Goal: Information Seeking & Learning: Learn about a topic

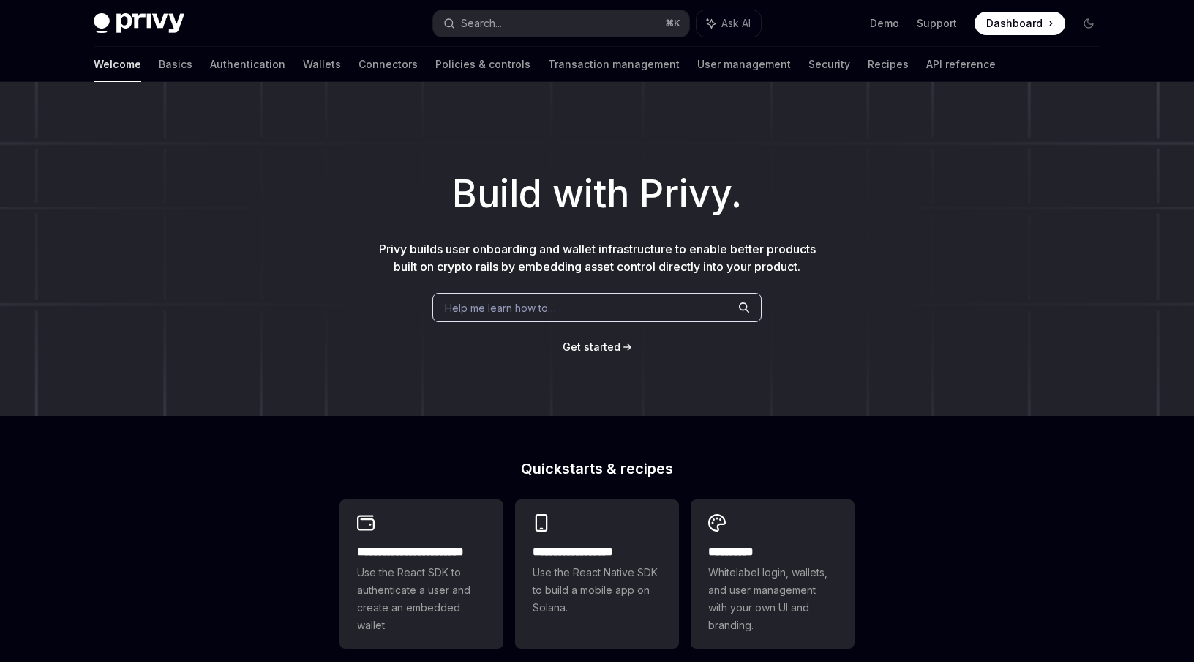
click at [479, 307] on span "Help me learn how to…" at bounding box center [500, 307] width 111 height 15
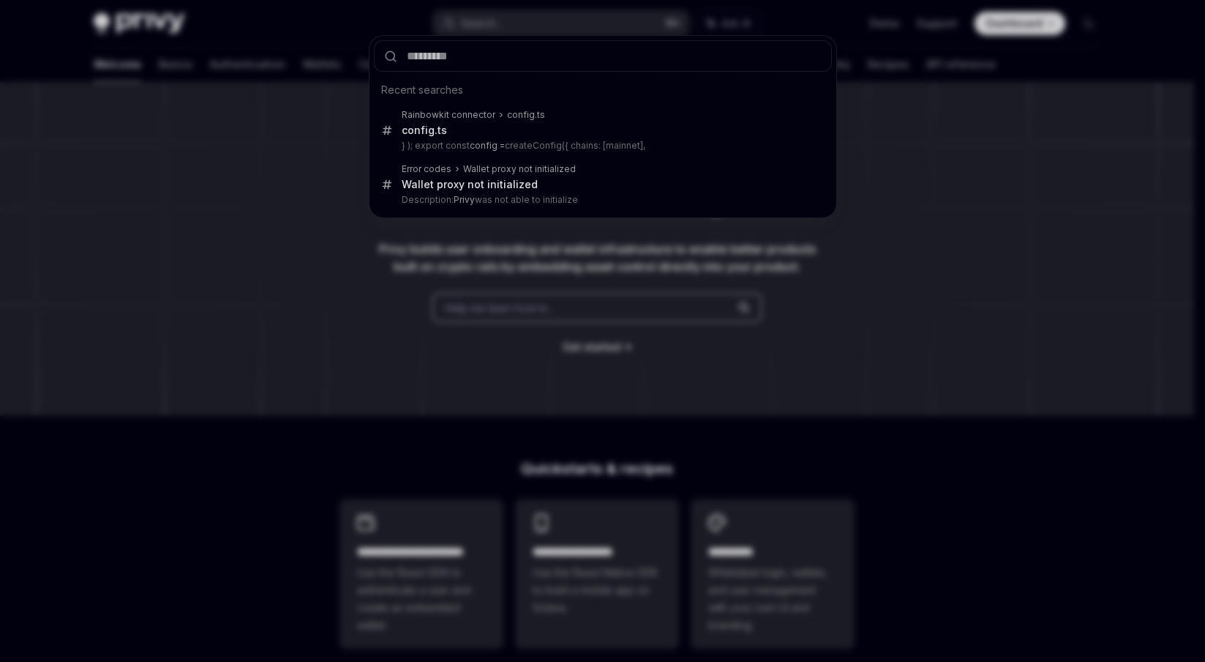
type input "**********"
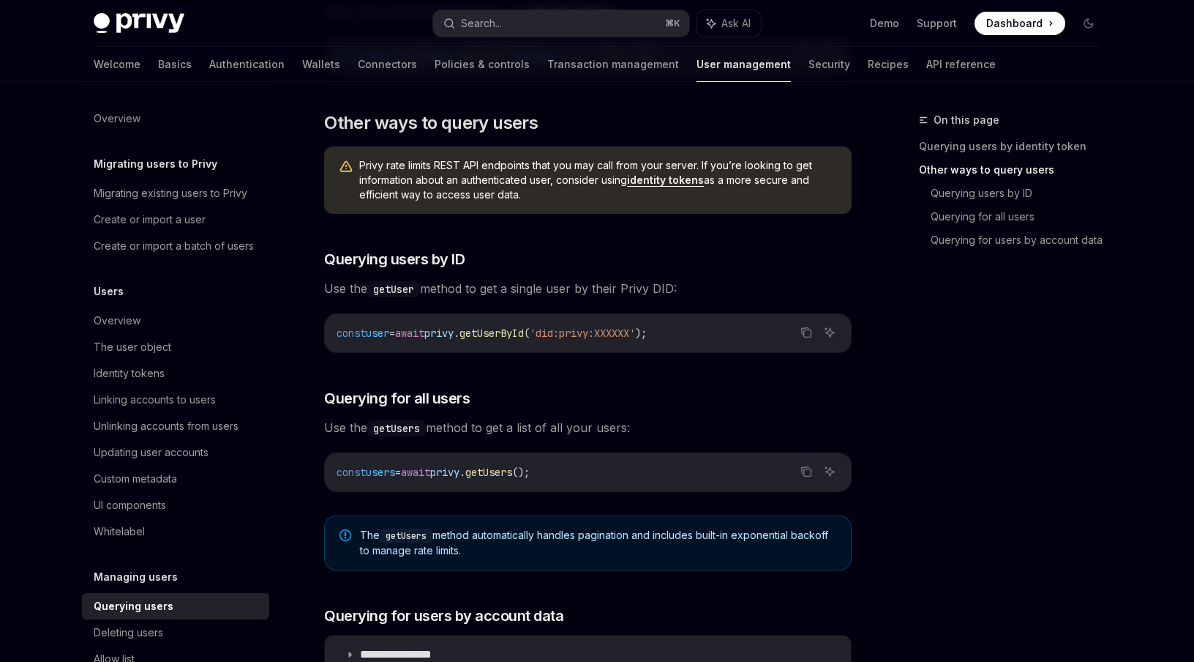
scroll to position [408, 0]
click at [389, 331] on span "user" at bounding box center [377, 333] width 23 height 13
click at [140, 356] on div "The user object" at bounding box center [133, 347] width 78 height 18
type textarea "*"
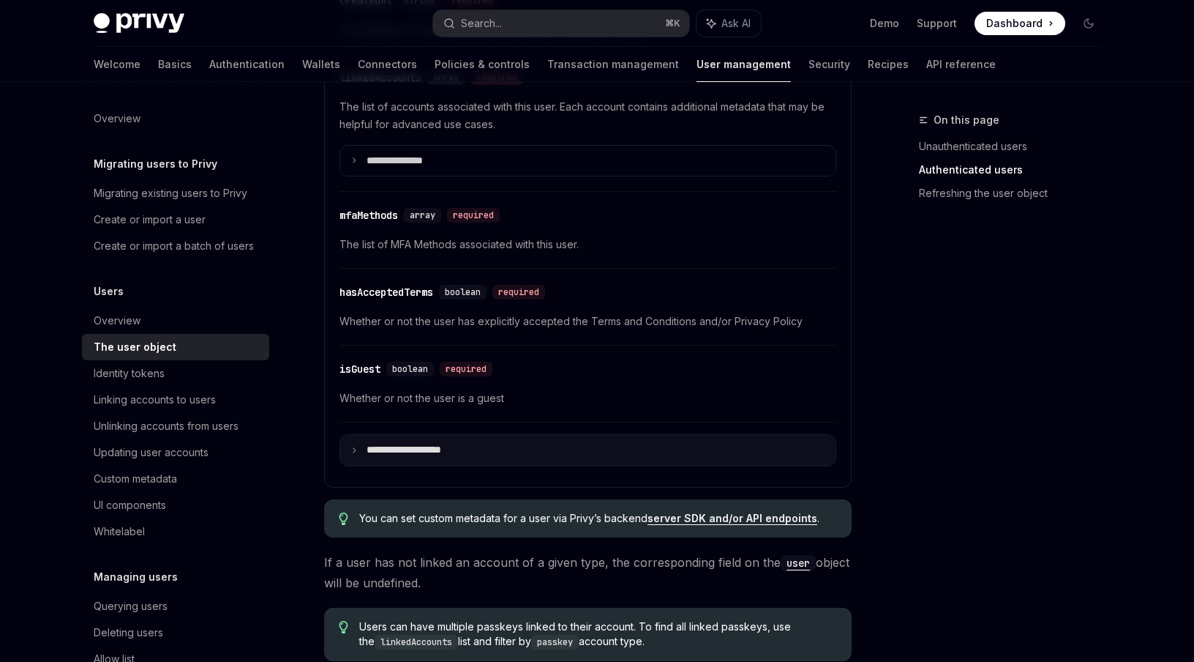
scroll to position [673, 0]
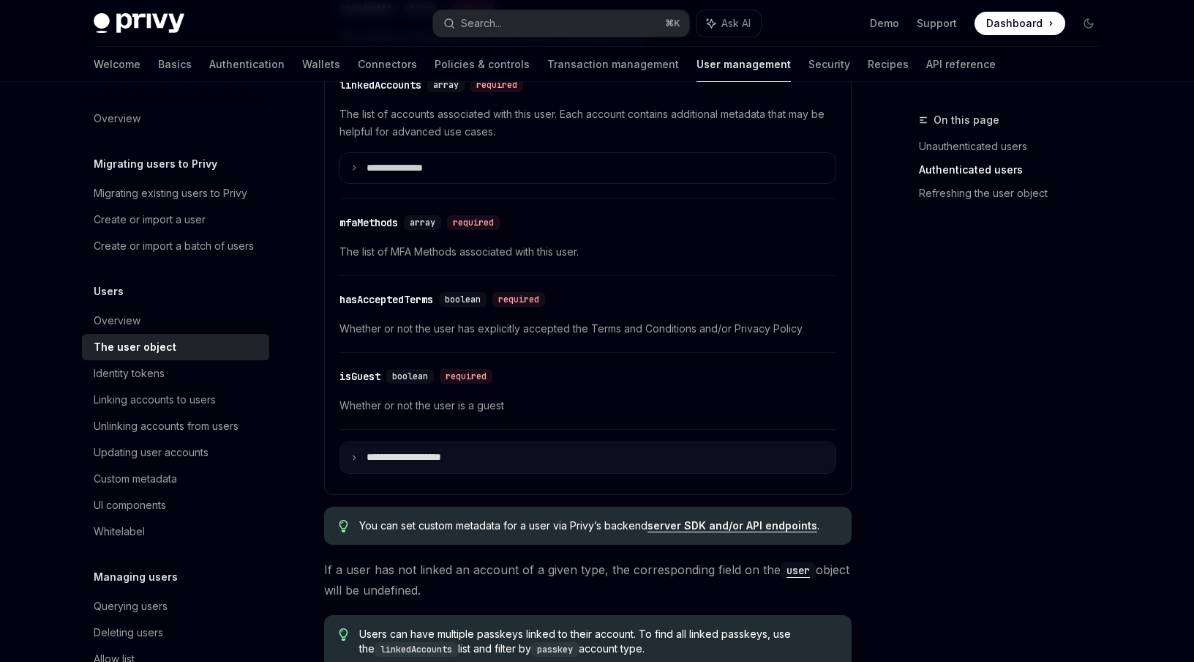
click at [468, 452] on summary "**********" at bounding box center [588, 457] width 496 height 31
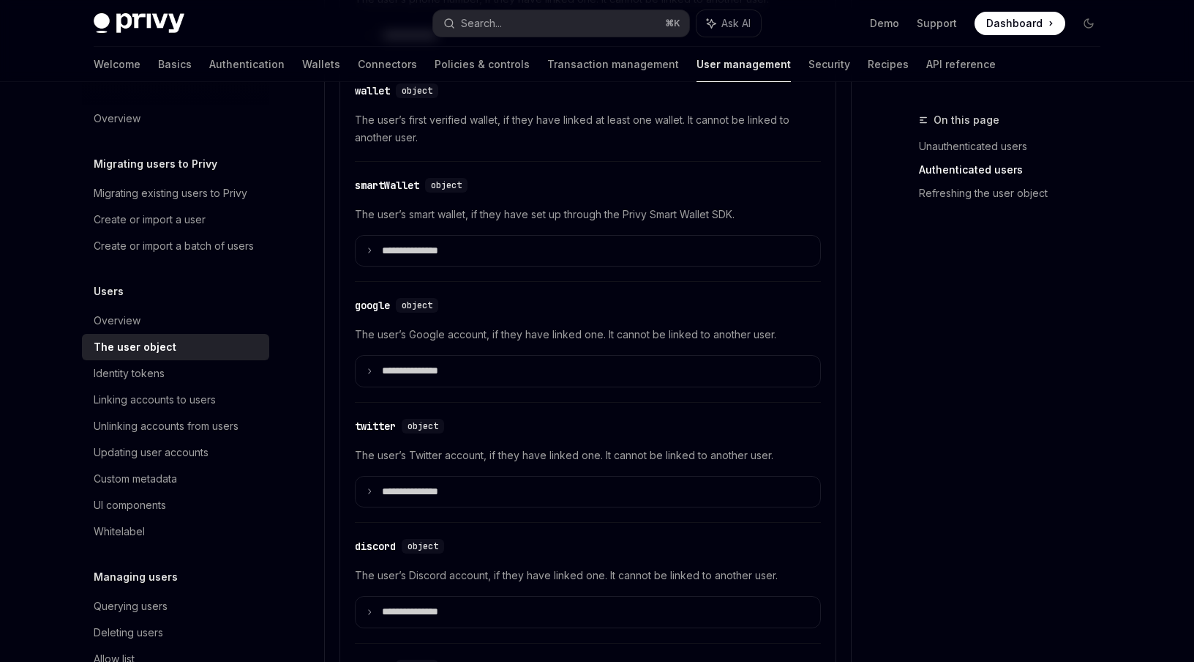
scroll to position [1328, 0]
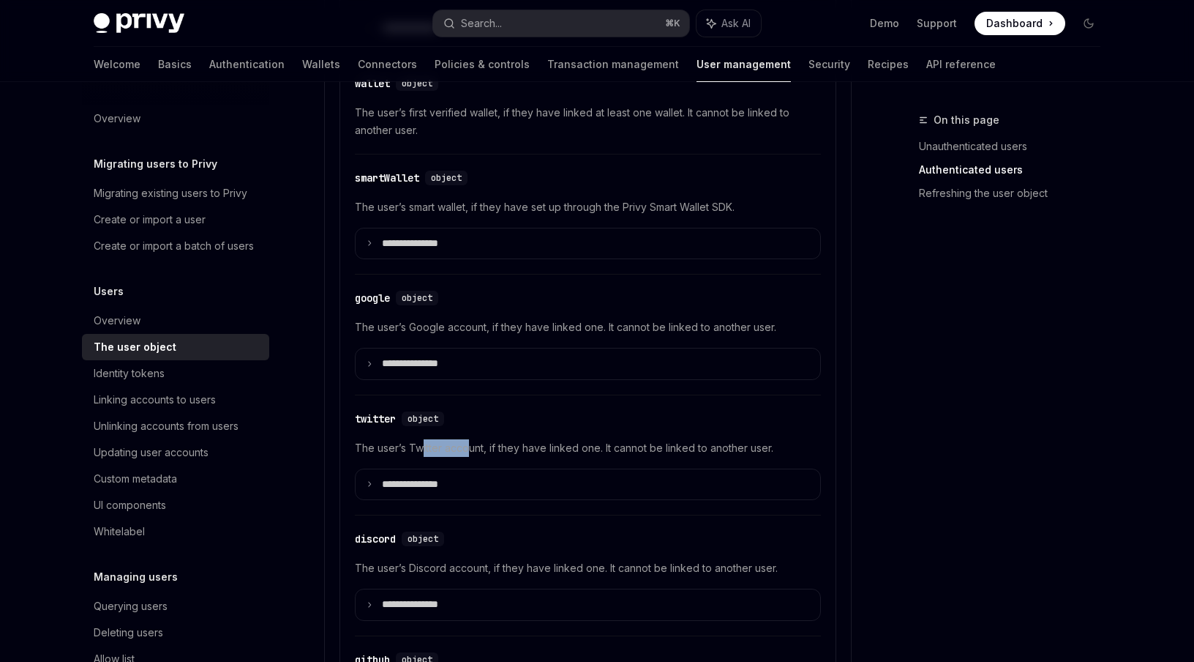
drag, startPoint x: 419, startPoint y: 448, endPoint x: 474, endPoint y: 449, distance: 54.2
click at [474, 449] on span "The user’s Twitter account, if they have linked one. It cannot be linked to ano…" at bounding box center [588, 448] width 466 height 18
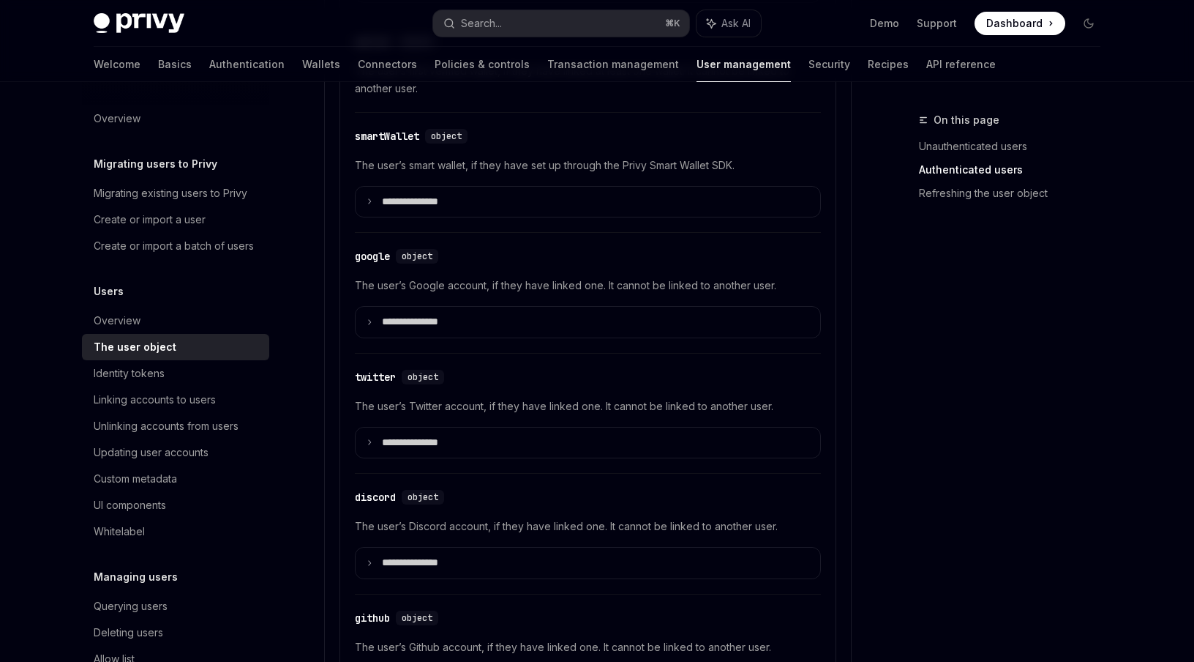
scroll to position [1424, 0]
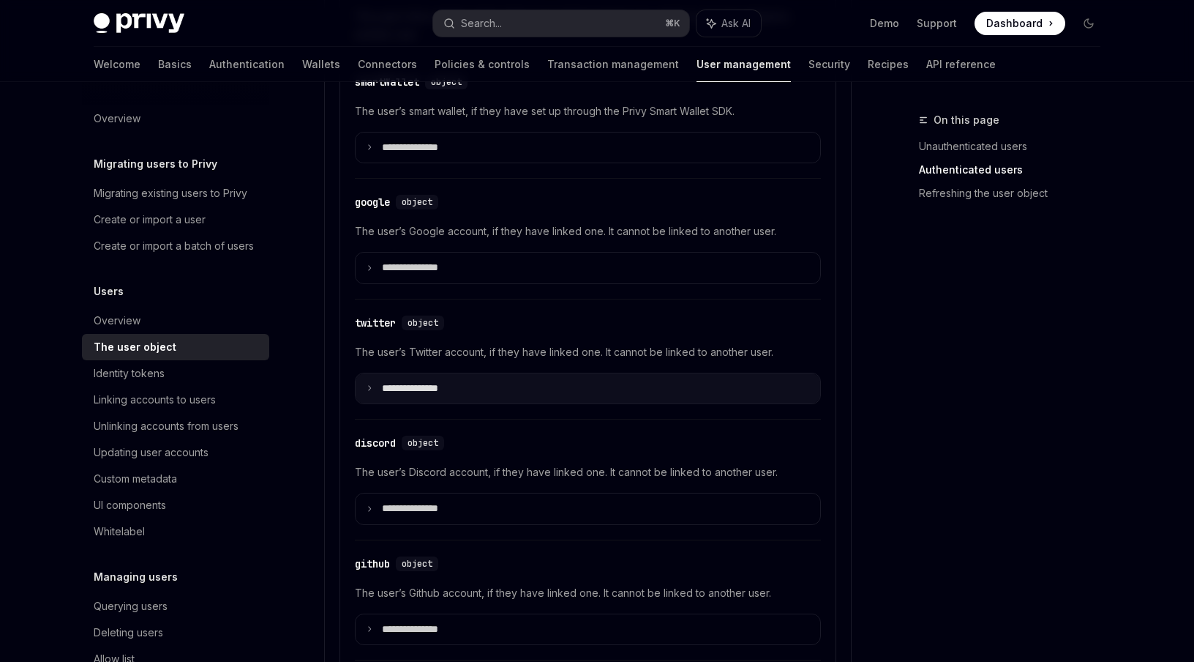
click at [438, 389] on p "**********" at bounding box center [422, 388] width 80 height 13
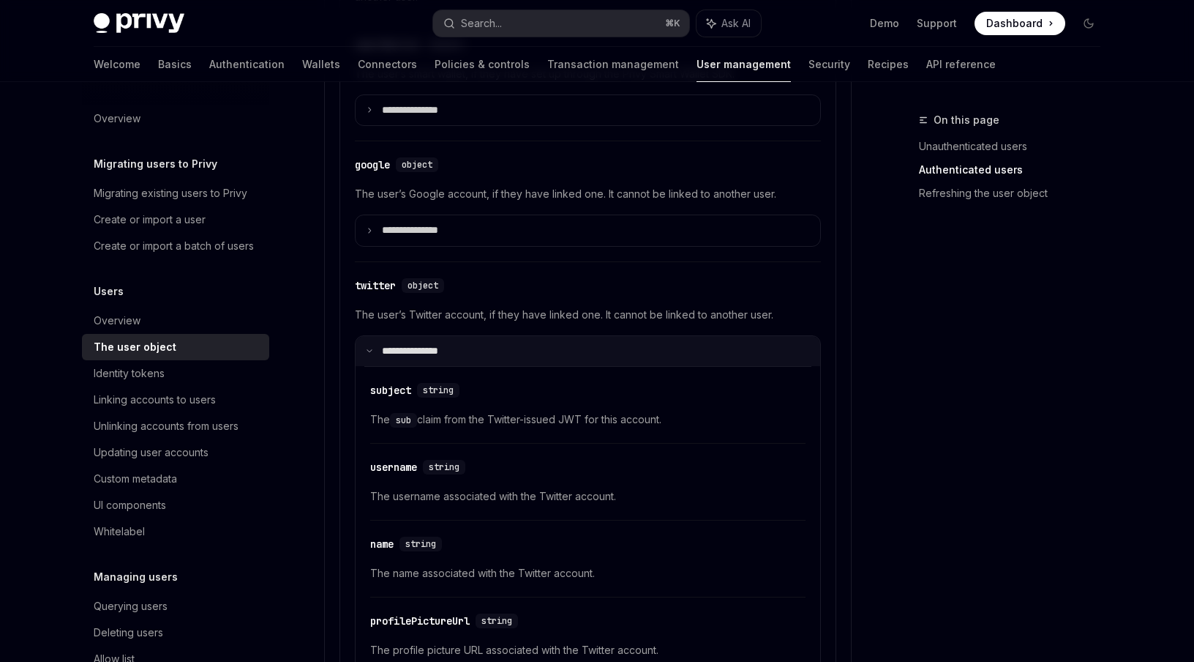
scroll to position [1519, 0]
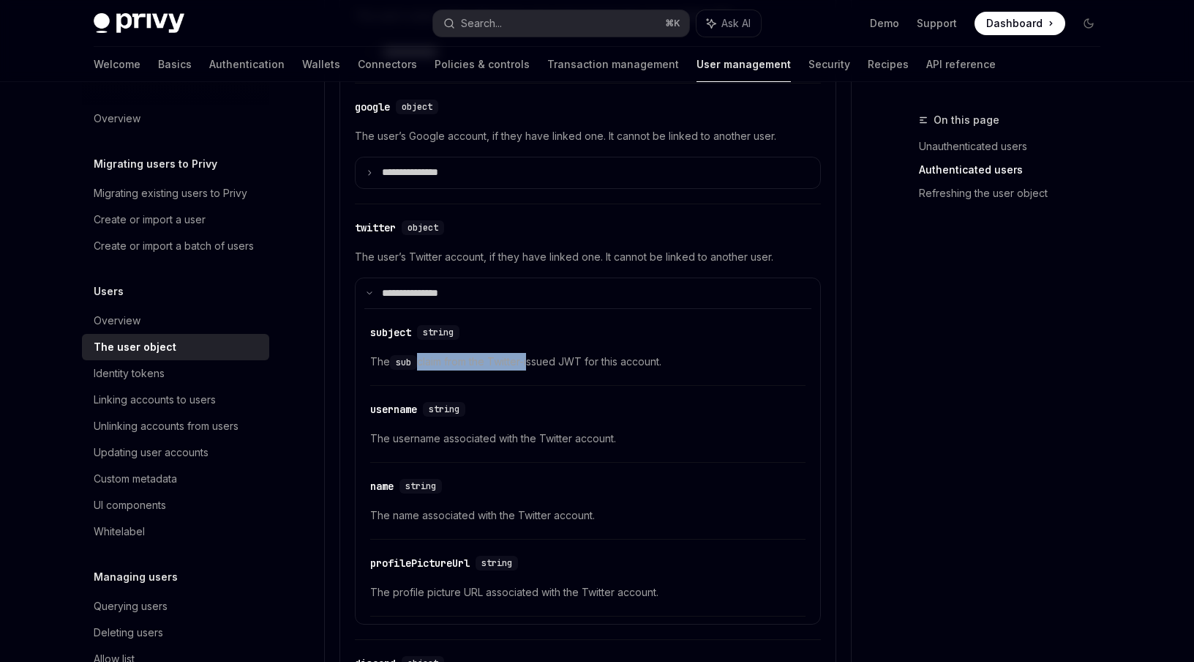
drag, startPoint x: 419, startPoint y: 359, endPoint x: 531, endPoint y: 356, distance: 112.7
click at [531, 356] on span "The sub claim from the Twitter-issued JWT for this account." at bounding box center [587, 362] width 435 height 18
drag, startPoint x: 399, startPoint y: 359, endPoint x: 537, endPoint y: 356, distance: 138.4
click at [537, 356] on span "The sub claim from the Twitter-issued JWT for this account." at bounding box center [587, 362] width 435 height 18
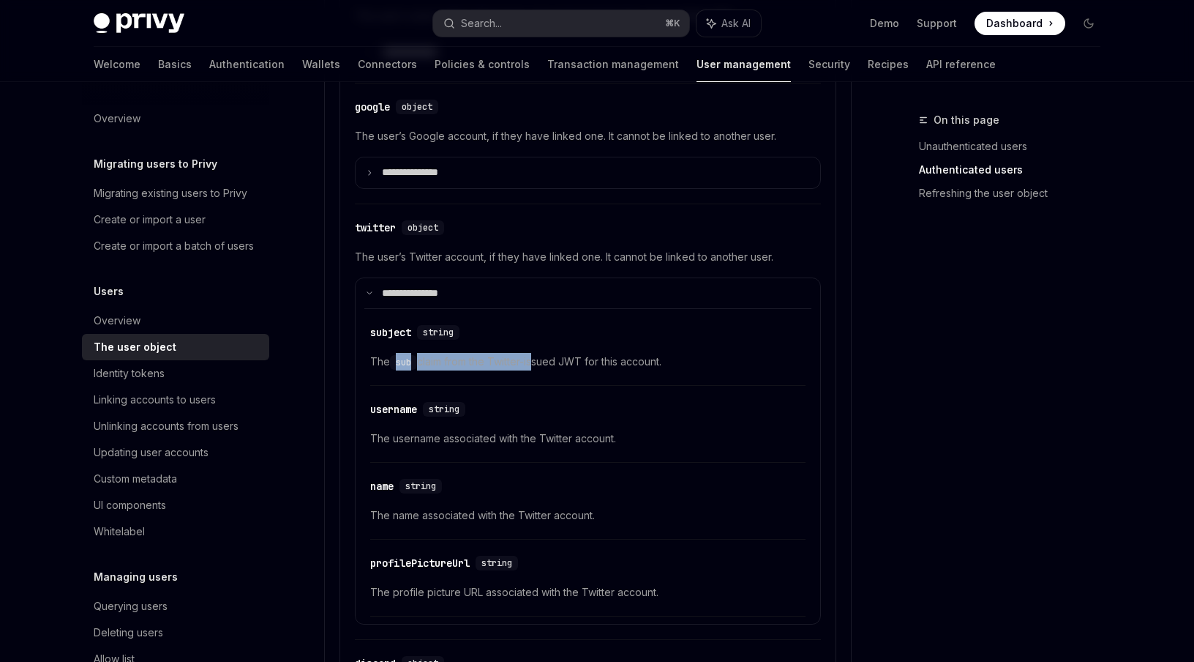
click at [537, 356] on span "The sub claim from the Twitter-issued JWT for this account." at bounding box center [587, 362] width 435 height 18
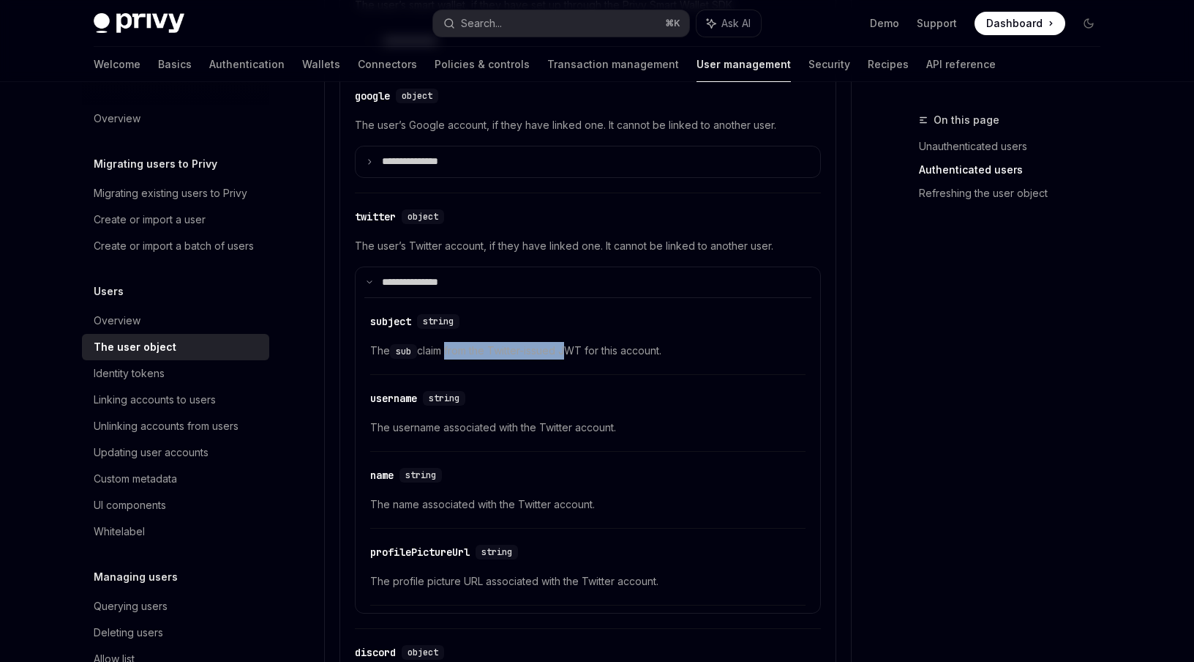
drag, startPoint x: 513, startPoint y: 349, endPoint x: 568, endPoint y: 345, distance: 55.0
click at [568, 345] on span "The sub claim from the Twitter-issued JWT for this account." at bounding box center [587, 351] width 435 height 18
drag, startPoint x: 461, startPoint y: 353, endPoint x: 631, endPoint y: 346, distance: 169.9
click at [631, 346] on span "The sub claim from the Twitter-issued JWT for this account." at bounding box center [587, 351] width 435 height 18
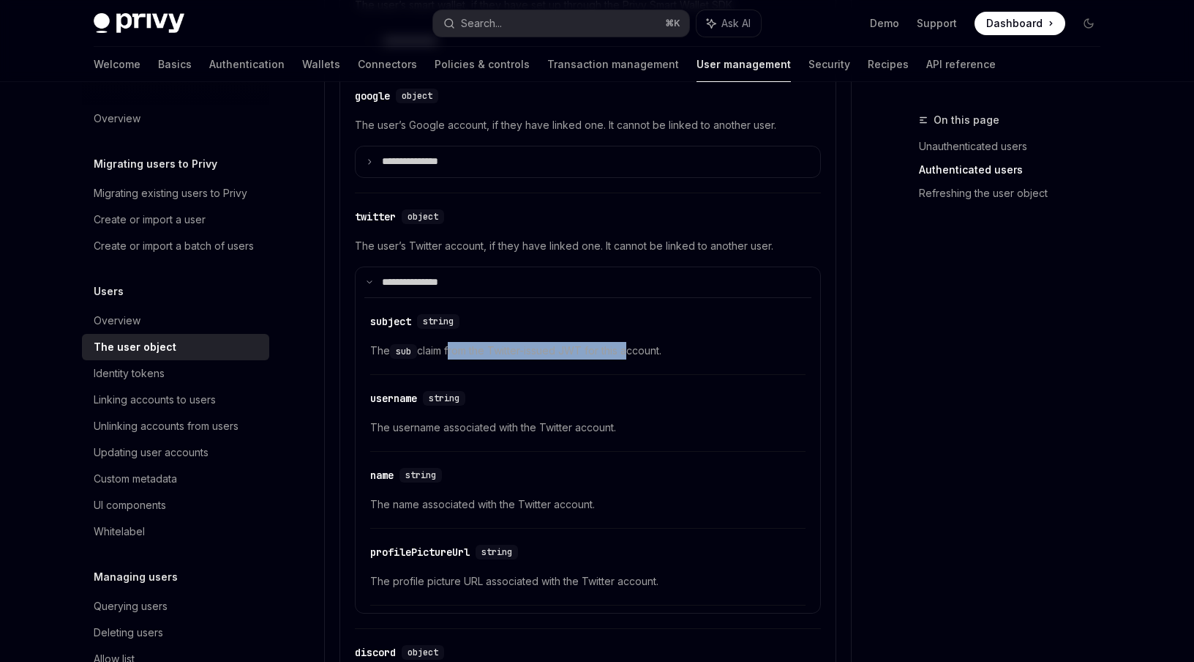
click at [631, 346] on span "The sub claim from the Twitter-issued JWT for this account." at bounding box center [587, 351] width 435 height 18
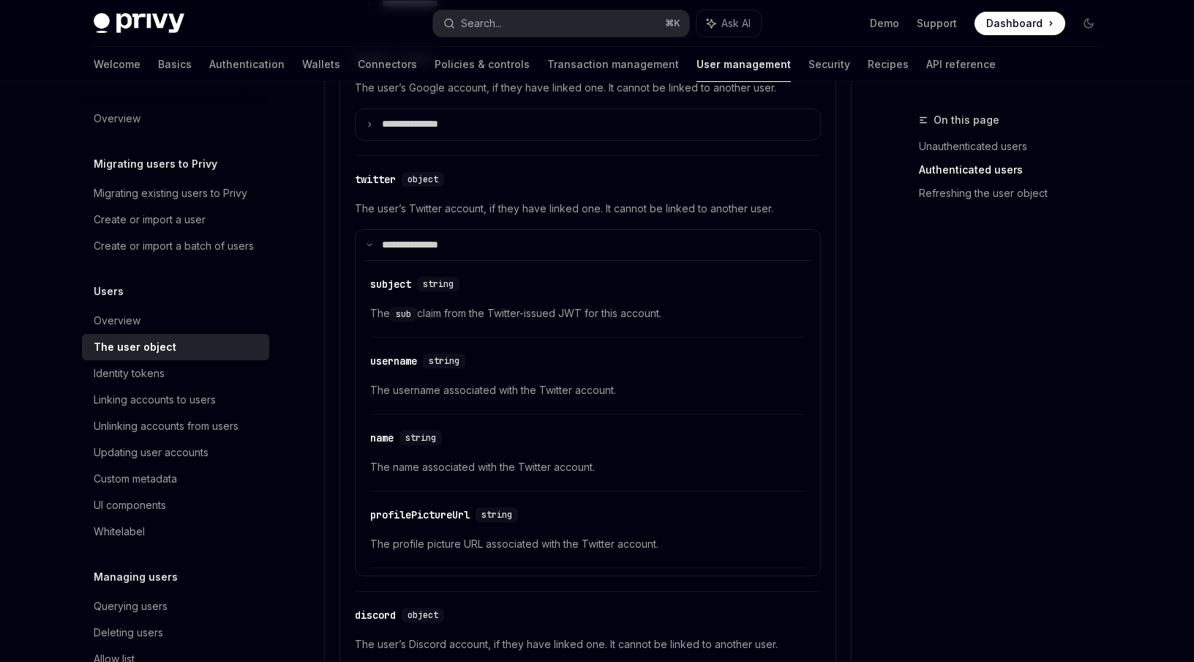
scroll to position [1575, 0]
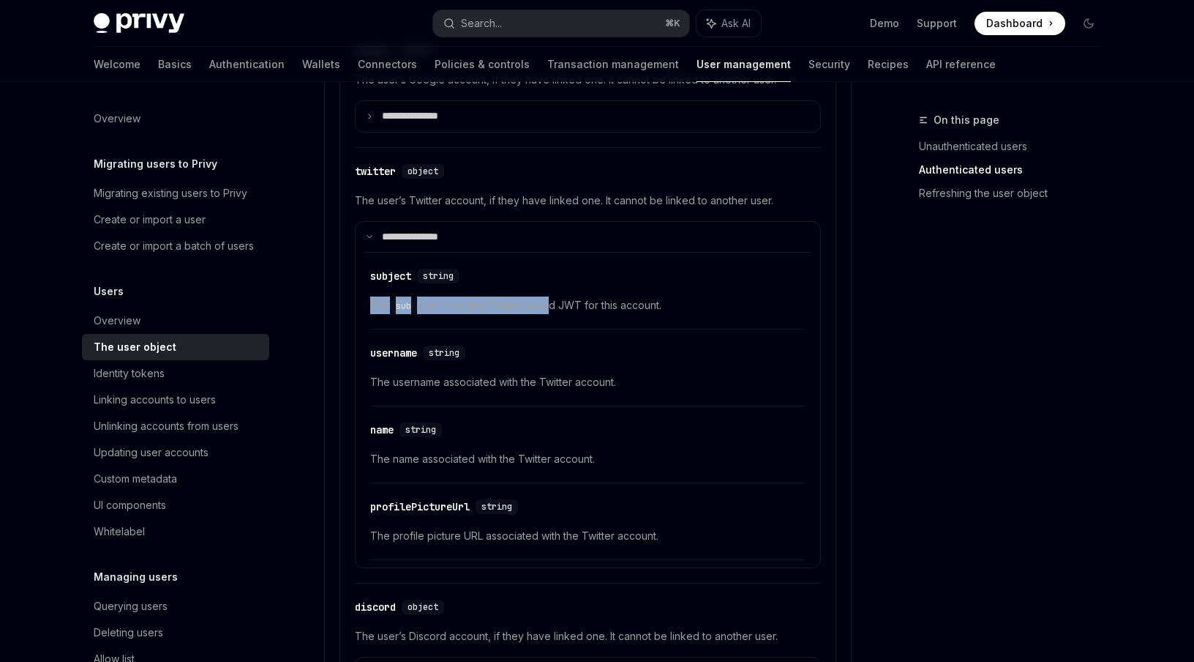
drag, startPoint x: 552, startPoint y: 299, endPoint x: 636, endPoint y: 295, distance: 84.2
click at [636, 295] on div "​ subject string The sub claim from the Twitter-issued JWT for this account." at bounding box center [587, 295] width 435 height 70
drag, startPoint x: 596, startPoint y: 304, endPoint x: 684, endPoint y: 300, distance: 87.9
click at [684, 299] on span "The sub claim from the Twitter-issued JWT for this account." at bounding box center [587, 305] width 435 height 18
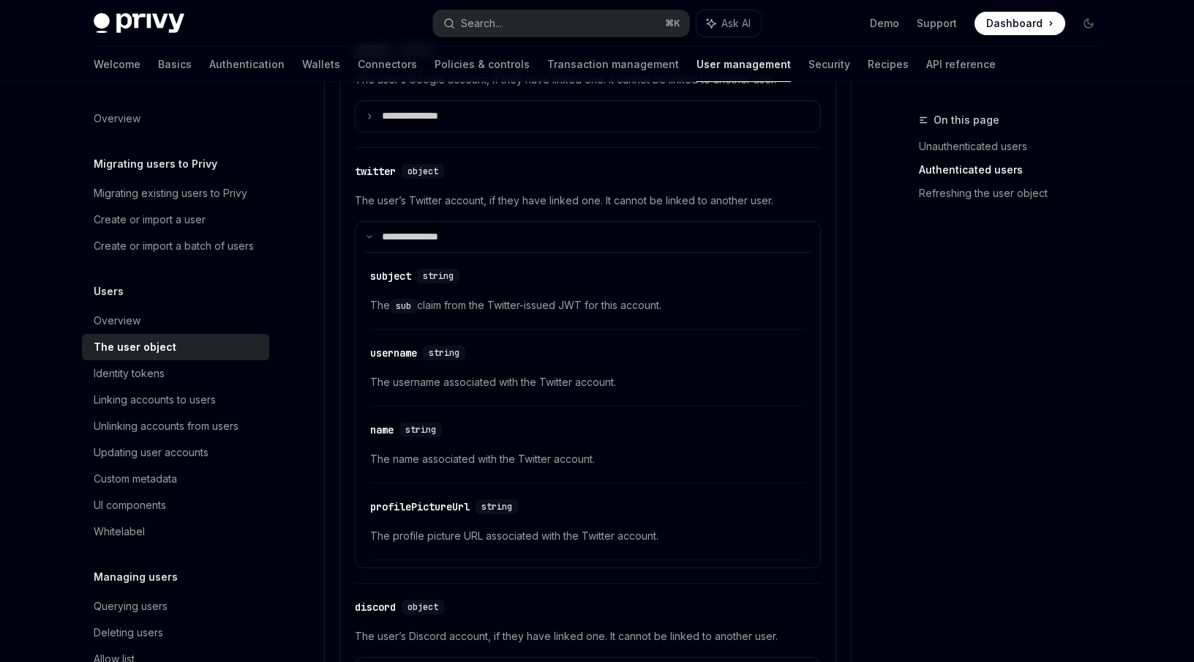
click at [684, 299] on span "The sub claim from the Twitter-issued JWT for this account." at bounding box center [587, 305] width 435 height 18
drag, startPoint x: 470, startPoint y: 303, endPoint x: 648, endPoint y: 309, distance: 178.0
click at [648, 309] on span "The sub claim from the Twitter-issued JWT for this account." at bounding box center [587, 305] width 435 height 18
click at [404, 277] on div "subject" at bounding box center [390, 276] width 41 height 15
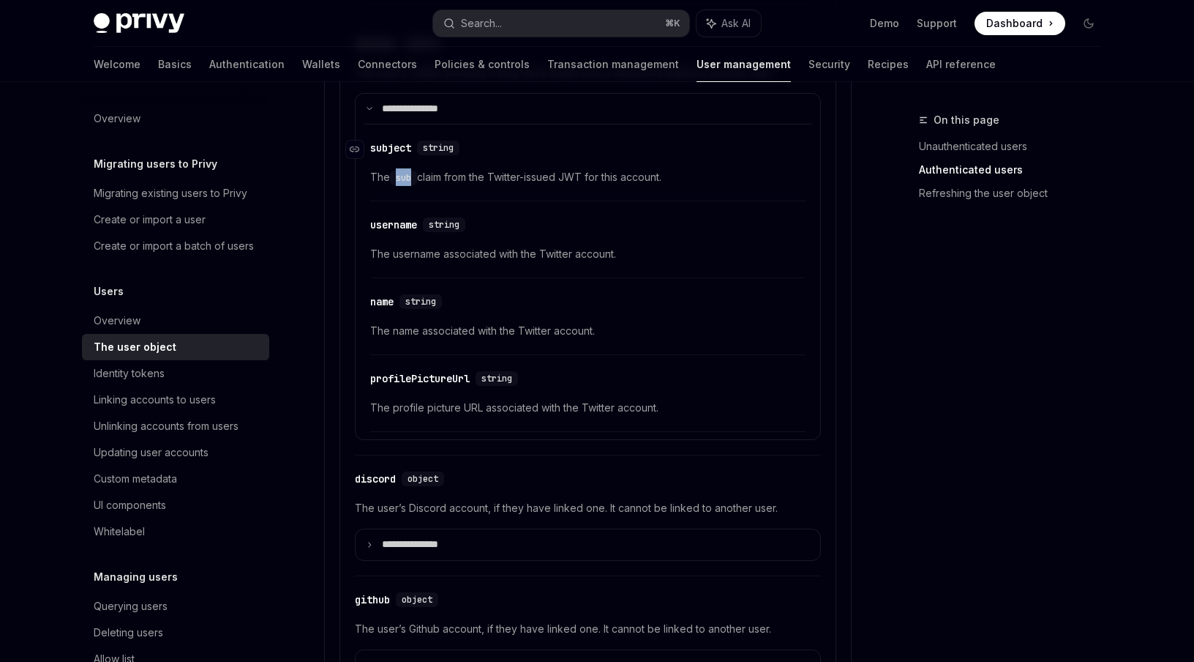
click at [404, 277] on div "​ subject string The sub claim from the Twitter-issued JWT for this account. ​ …" at bounding box center [587, 278] width 447 height 308
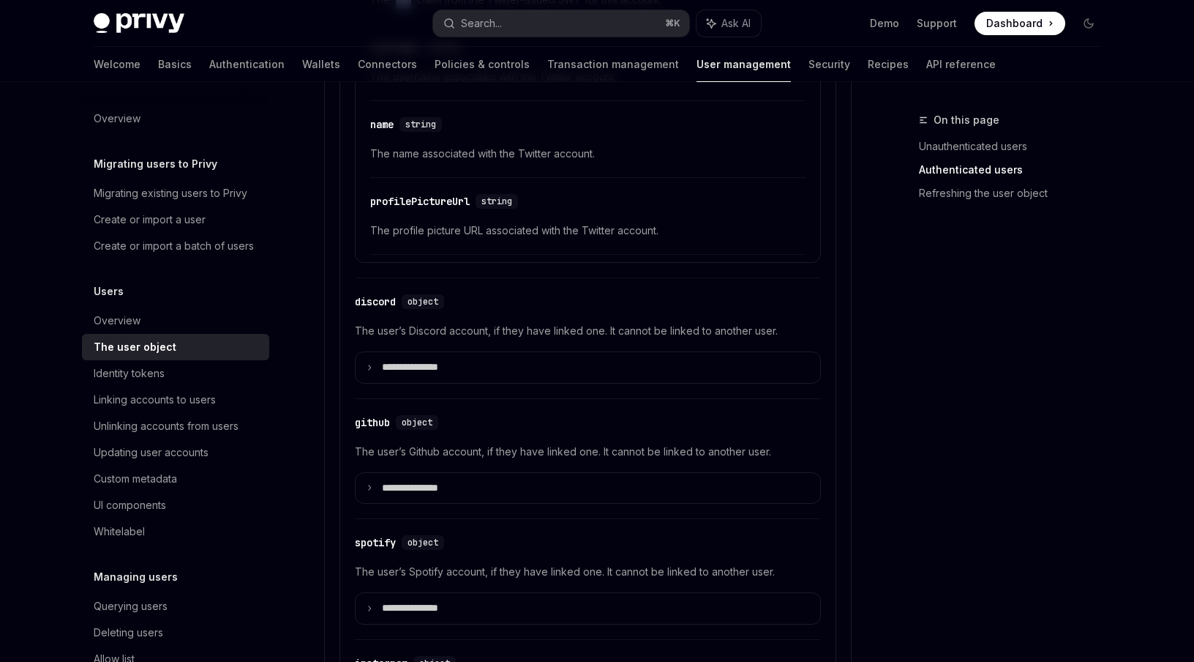
scroll to position [1882, 0]
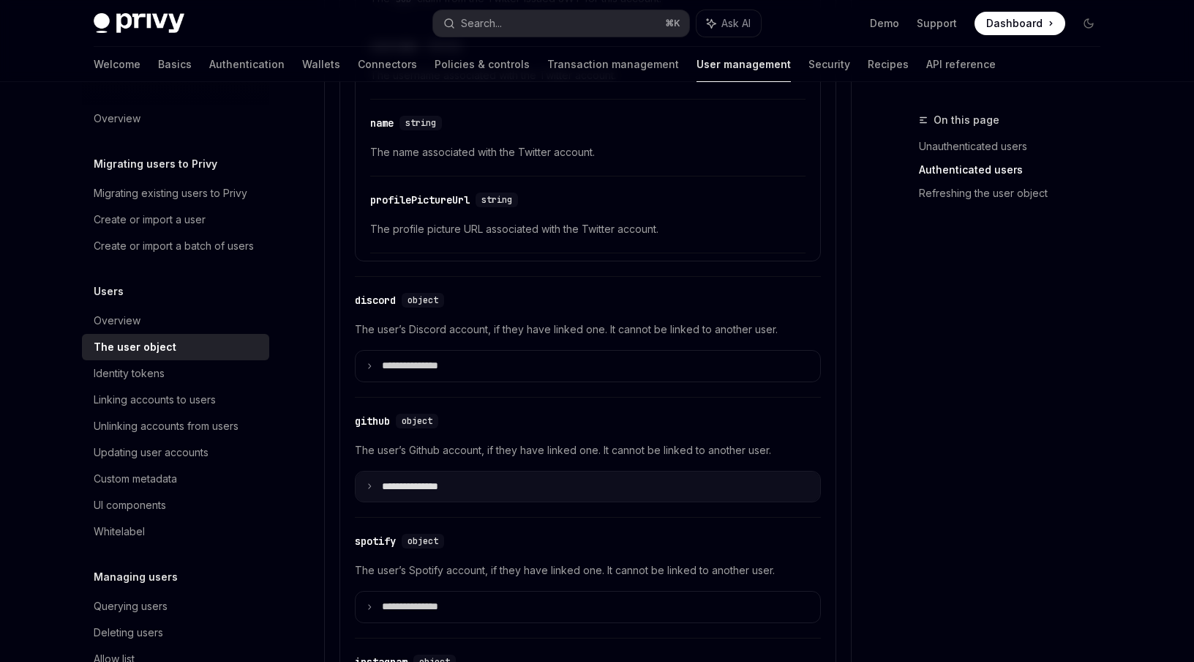
click at [419, 490] on p "**********" at bounding box center [422, 486] width 80 height 13
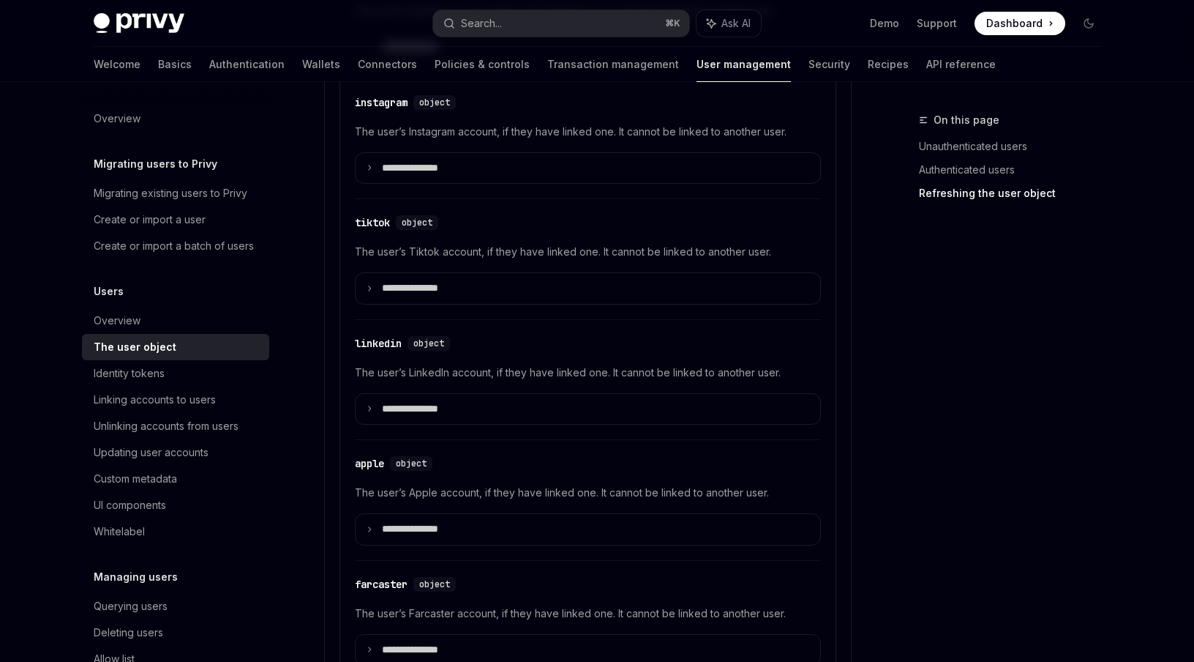
scroll to position [2864, 0]
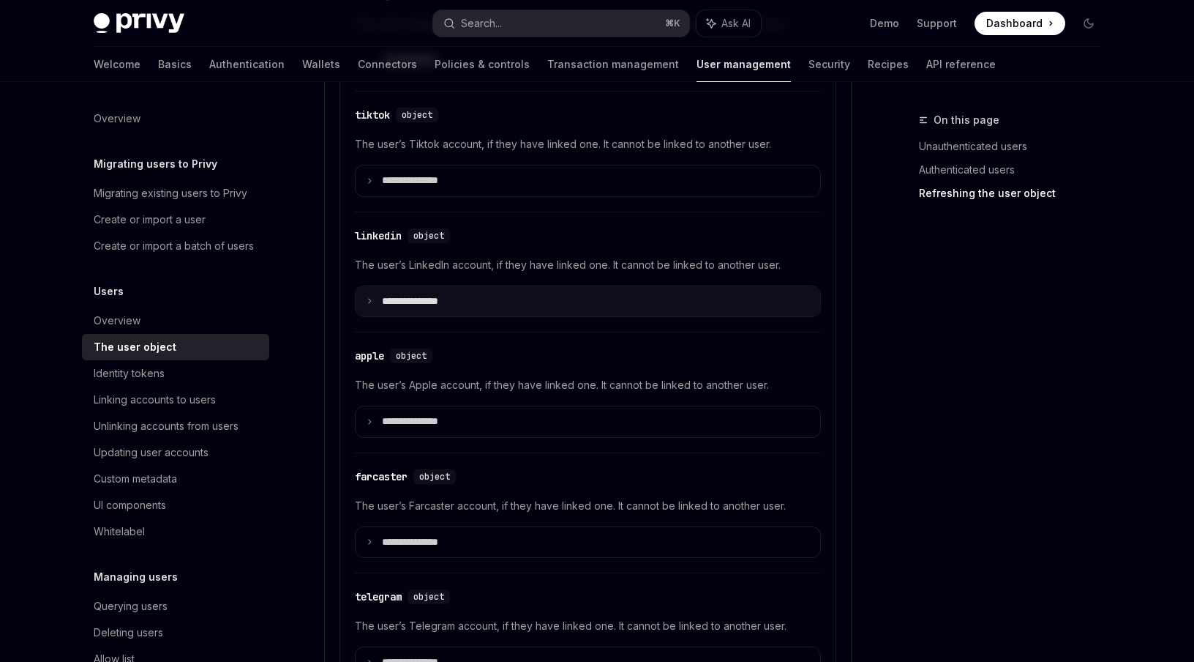
click at [442, 299] on p "**********" at bounding box center [422, 301] width 80 height 13
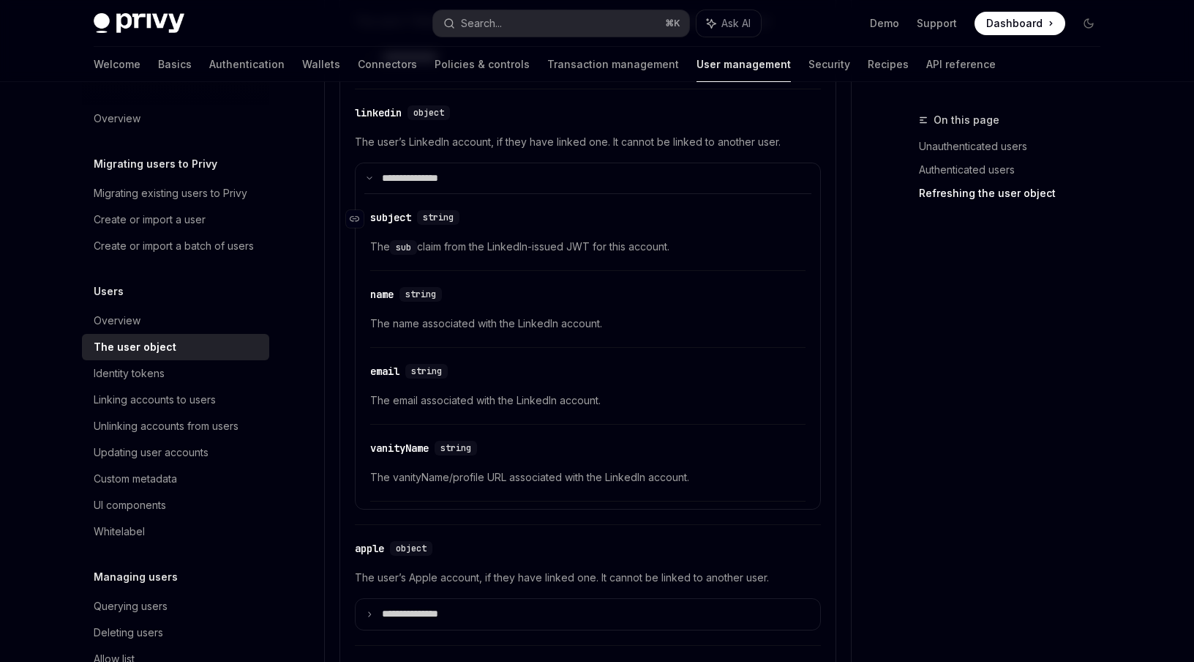
scroll to position [2989, 0]
